Goal: Information Seeking & Learning: Learn about a topic

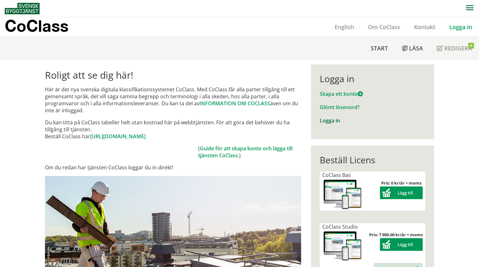
click at [330, 122] on link "Logga in" at bounding box center [330, 120] width 20 height 7
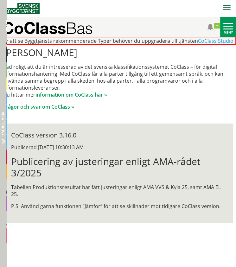
click at [1, 141] on div "Dölj trädvy Visa trädvy" at bounding box center [3, 133] width 6 height 267
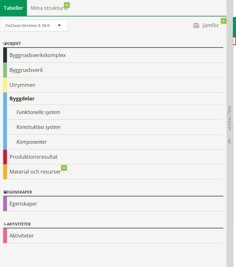
click at [44, 110] on div "Funktionella system" at bounding box center [113, 112] width 220 height 15
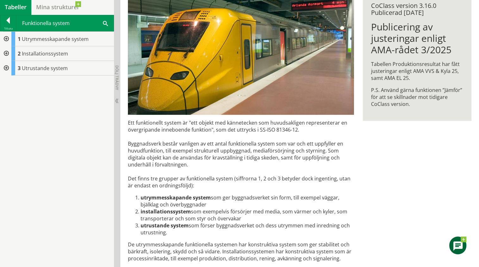
scroll to position [111, 0]
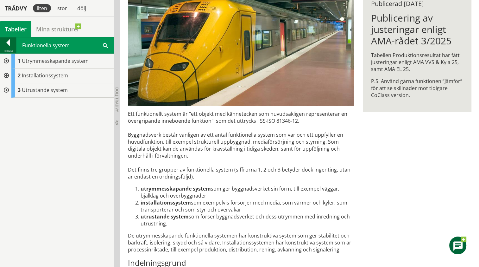
click at [9, 43] on div at bounding box center [8, 43] width 16 height 9
